Goal: Information Seeking & Learning: Learn about a topic

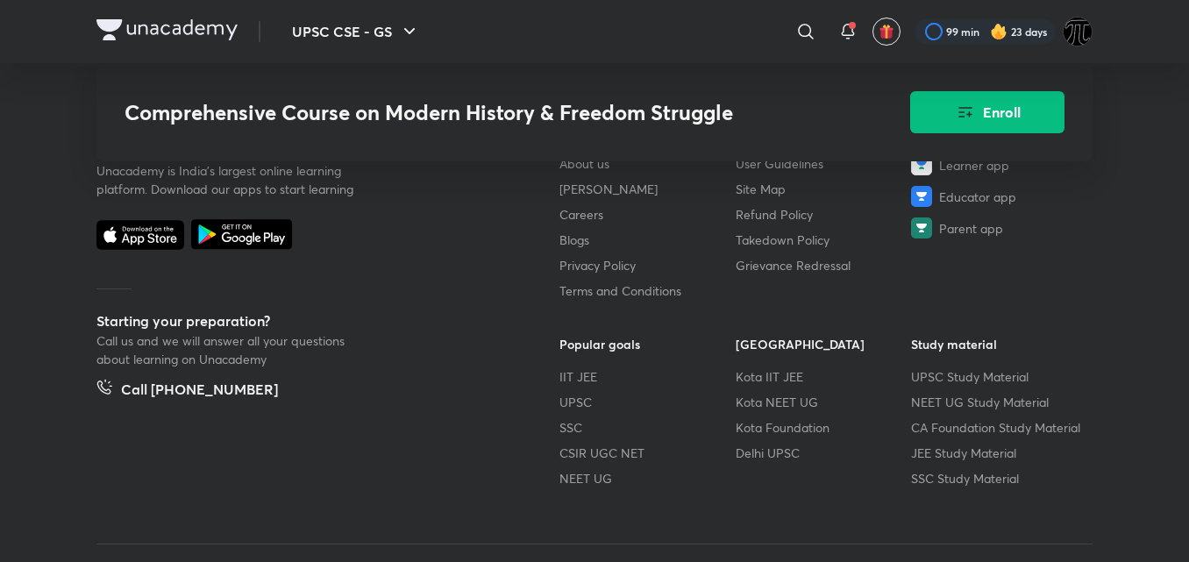
click at [1123, 239] on footer "Unacademy is India’s largest online learning platform. Download our apps to sta…" at bounding box center [594, 344] width 1189 height 584
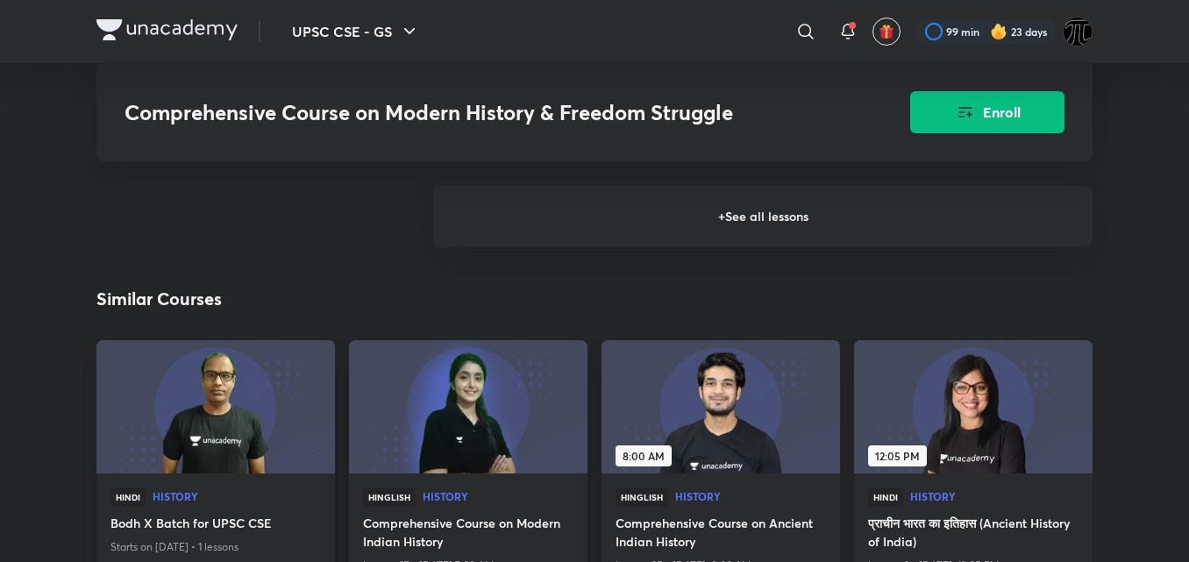
scroll to position [2782, 0]
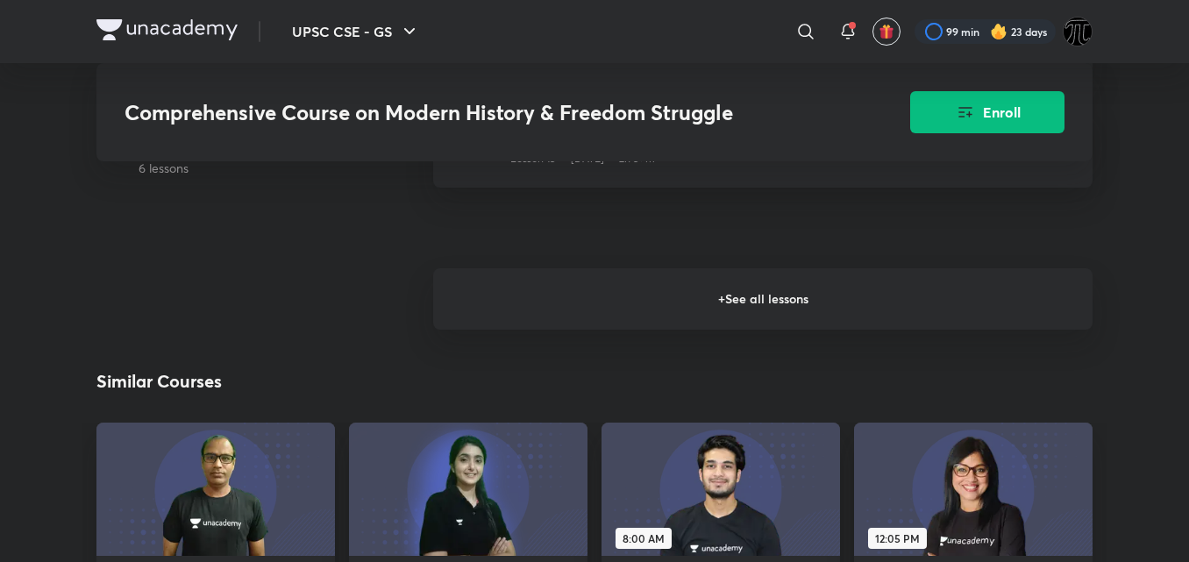
click at [771, 268] on h6 "+ See all lessons" at bounding box center [763, 298] width 660 height 61
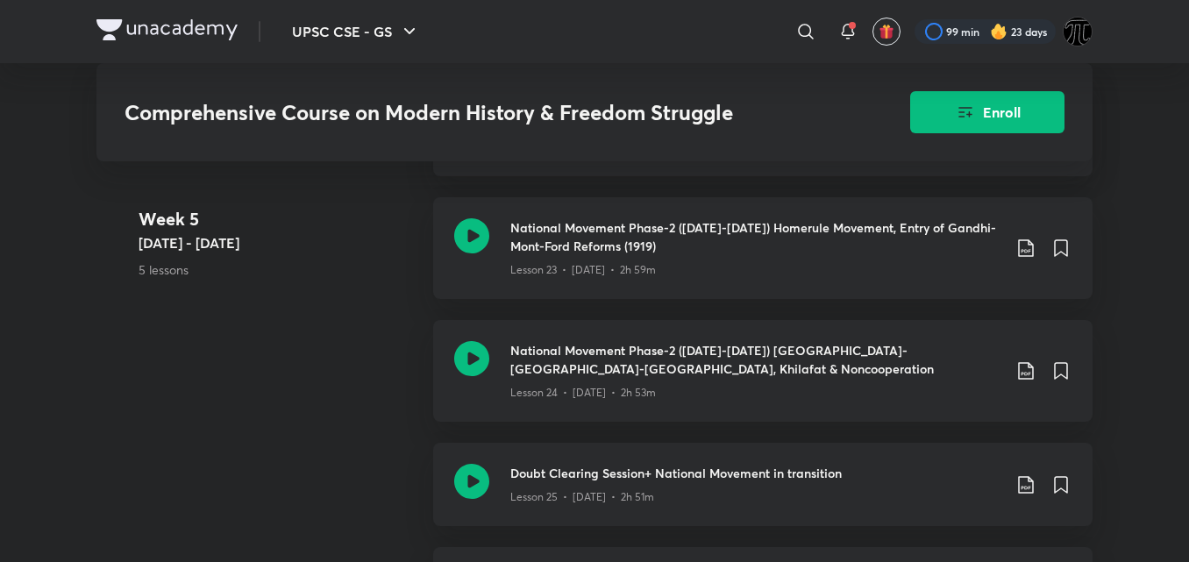
click at [1141, 332] on div "UPSC CSE - GS ​ 99 min 23 days Comprehensive Course on Modern History & Freedom…" at bounding box center [594, 89] width 1189 height 7716
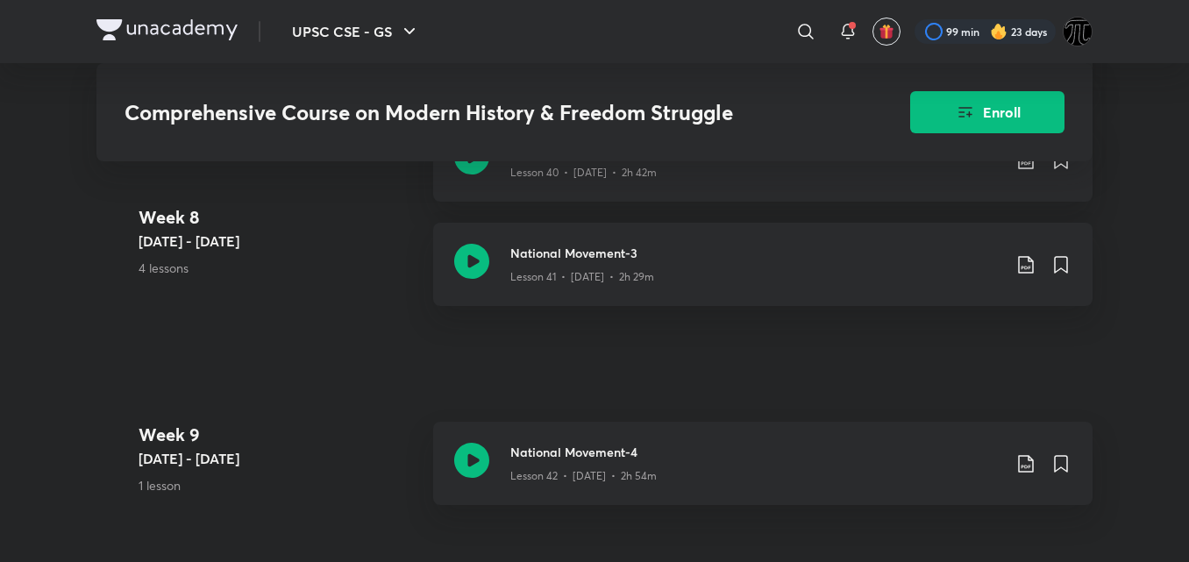
scroll to position [6129, 0]
